Goal: Task Accomplishment & Management: Manage account settings

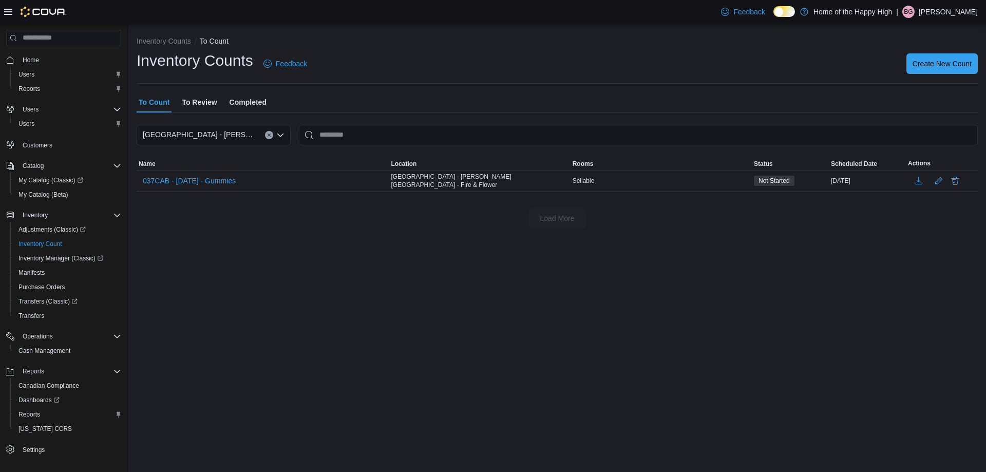
click at [946, 13] on p "Bryton Garstin" at bounding box center [948, 12] width 59 height 12
click at [930, 96] on button "Sign Out" at bounding box center [926, 100] width 94 height 16
